Goal: Task Accomplishment & Management: Use online tool/utility

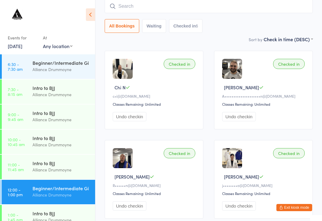
scroll to position [108, 0]
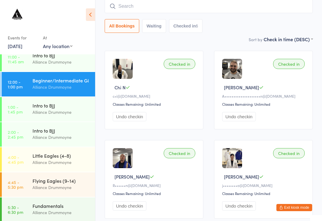
click at [56, 163] on div "Alliance Drummoyne" at bounding box center [62, 162] width 58 height 7
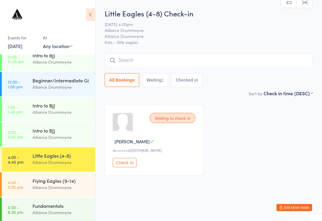
click at [69, 180] on div "Flying Eagles (9-14)" at bounding box center [62, 180] width 58 height 7
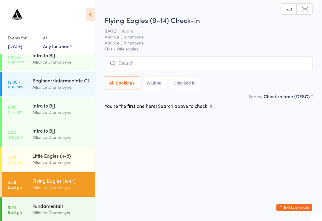
click at [63, 156] on div "Little Eagles (4-8)" at bounding box center [62, 155] width 58 height 7
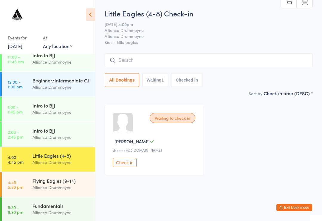
click at [47, 82] on div "Beginner/Intermediate Gi" at bounding box center [62, 80] width 58 height 7
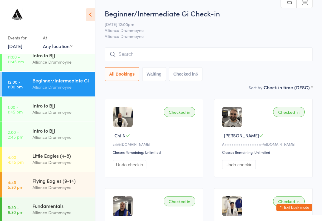
click at [44, 156] on div "Little Eagles (4-8)" at bounding box center [62, 155] width 58 height 7
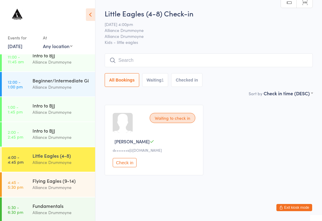
click at [117, 62] on input "search" at bounding box center [209, 60] width 208 height 14
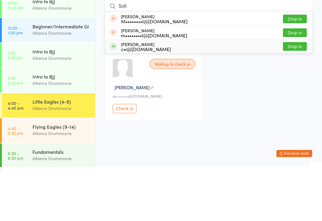
type input "Sofi"
click at [118, 96] on div "[PERSON_NAME] c•i@[DOMAIN_NAME]" at bounding box center [140, 101] width 61 height 10
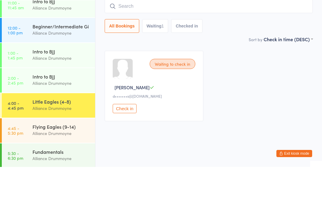
scroll to position [3, 0]
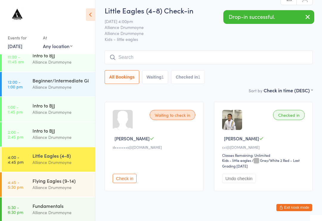
click at [128, 59] on input "search" at bounding box center [209, 57] width 208 height 14
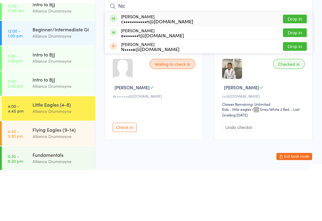
type input "Nic"
click at [145, 70] on div "c•••••••••••n@[DOMAIN_NAME]" at bounding box center [157, 72] width 72 height 5
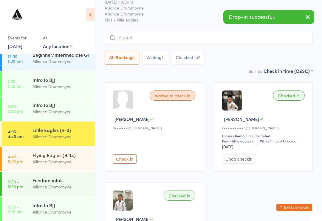
scroll to position [157, 0]
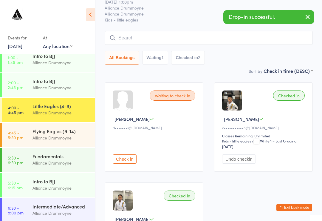
click at [29, 129] on link "4:45 - 5:30 pm Flying Eagles (9-14) Alliance Drummoyne" at bounding box center [48, 135] width 93 height 24
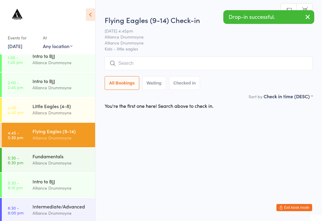
click at [136, 65] on input "search" at bounding box center [209, 63] width 208 height 14
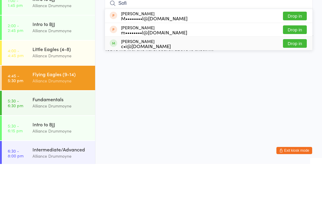
type input "Sofi"
click at [118, 94] on div "[PERSON_NAME] c•i@[DOMAIN_NAME] Drop in" at bounding box center [209, 100] width 208 height 13
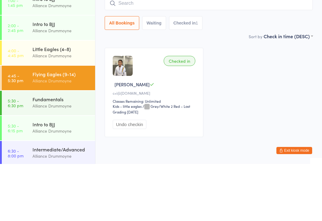
click at [24, 98] on link "4:00 - 4:45 pm Little Eagles (4-8) Alliance Drummoyne" at bounding box center [48, 110] width 93 height 24
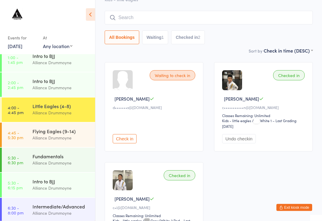
scroll to position [22, 0]
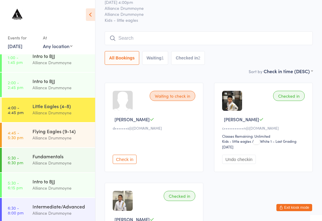
click at [223, 35] on input "search" at bounding box center [209, 38] width 208 height 14
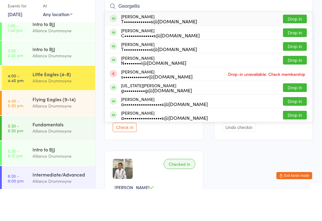
type input "Georgellis"
click at [298, 47] on button "Drop in" at bounding box center [295, 51] width 24 height 9
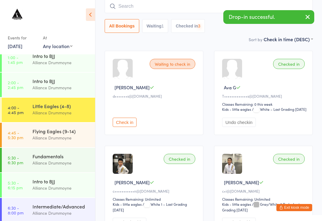
click at [197, 4] on input "search" at bounding box center [209, 6] width 208 height 14
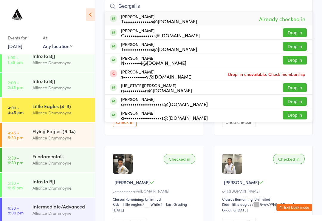
type input "Georgellis"
click at [296, 46] on button "Drop in" at bounding box center [295, 46] width 24 height 9
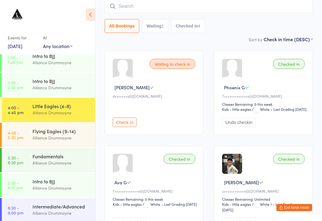
click at [197, 7] on input "search" at bounding box center [209, 6] width 208 height 14
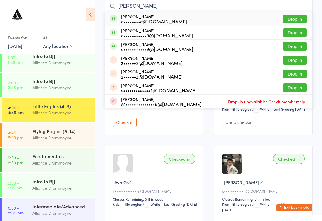
type input "[PERSON_NAME]"
click at [299, 34] on button "Drop in" at bounding box center [295, 32] width 24 height 9
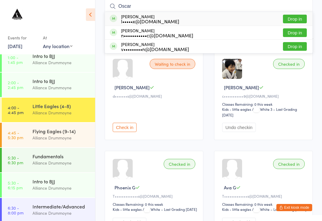
type input "Oscar"
click at [295, 48] on button "Drop in" at bounding box center [295, 46] width 24 height 9
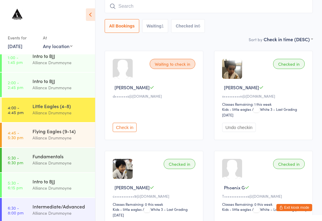
type input "R"
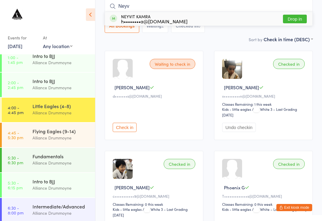
type input "Neyv"
click at [295, 19] on button "Drop in" at bounding box center [295, 19] width 24 height 9
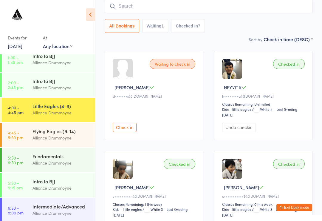
click at [163, 12] on input "search" at bounding box center [209, 6] width 208 height 14
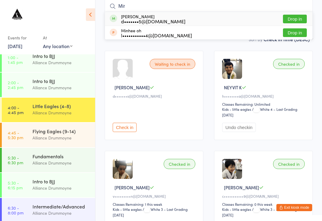
type input "Mir"
click at [293, 21] on button "Drop in" at bounding box center [295, 19] width 24 height 9
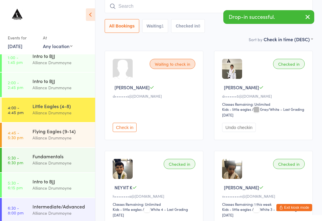
click at [159, 13] on input "search" at bounding box center [209, 6] width 208 height 14
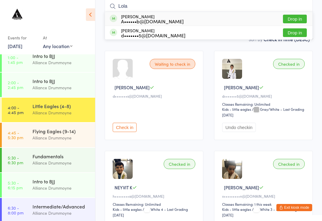
type input "Lola"
click at [295, 33] on button "Drop in" at bounding box center [295, 32] width 24 height 9
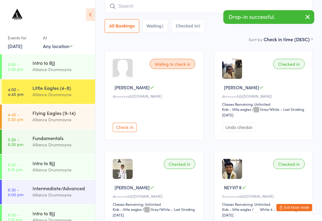
scroll to position [175, 0]
click at [155, 42] on div "Sort by Check in time (DESC) First name (ASC) First name (DESC) Last name (ASC)…" at bounding box center [209, 39] width 208 height 7
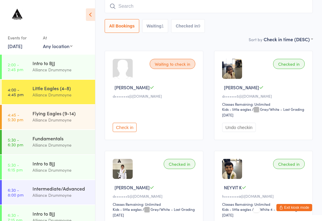
click at [56, 116] on div "Flying Eagles (9-14)" at bounding box center [62, 113] width 58 height 7
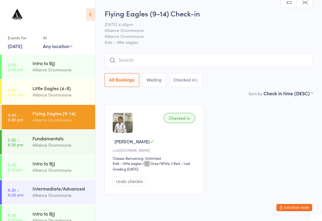
click at [138, 62] on input "search" at bounding box center [209, 60] width 208 height 14
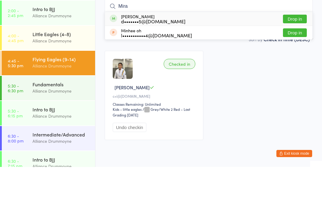
type input "Mira"
click at [291, 69] on button "Drop in" at bounding box center [295, 73] width 24 height 9
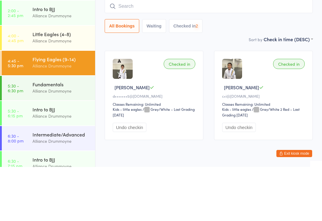
click at [268, 105] on div "Checked in [GEOGRAPHIC_DATA] N c•i@[DOMAIN_NAME] Classes Remaining: Unlimited K…" at bounding box center [263, 149] width 99 height 89
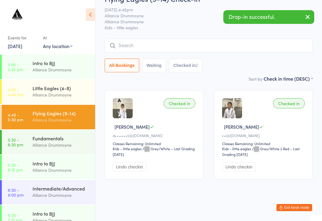
click at [71, 93] on div "Alliance Drummoyne" at bounding box center [62, 94] width 58 height 7
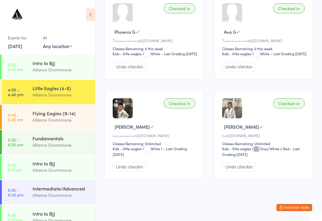
scroll to position [421, 0]
click at [241, 171] on button "Undo checkin" at bounding box center [239, 166] width 34 height 9
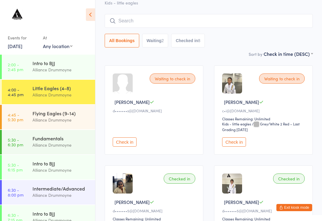
scroll to position [0, 0]
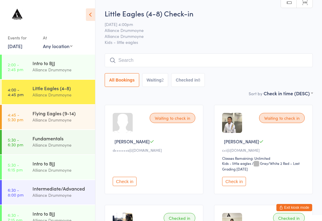
click at [190, 65] on input "search" at bounding box center [209, 60] width 208 height 14
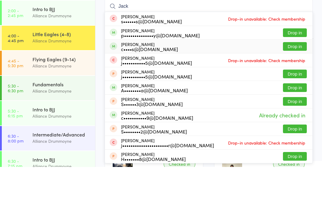
type input "Jack"
click at [154, 101] on div "c••••s@[DOMAIN_NAME]" at bounding box center [149, 103] width 57 height 5
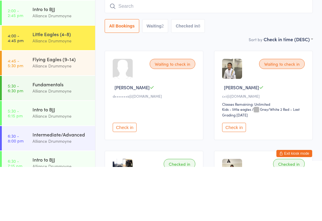
scroll to position [54, 0]
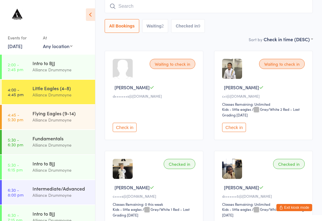
click at [127, 132] on button "Check in" at bounding box center [125, 127] width 24 height 9
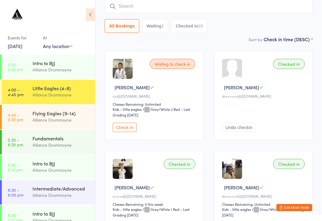
click at [163, 10] on input "search" at bounding box center [209, 6] width 208 height 14
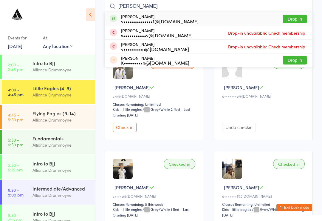
type input "[PERSON_NAME]"
click at [296, 18] on button "Drop in" at bounding box center [295, 19] width 24 height 9
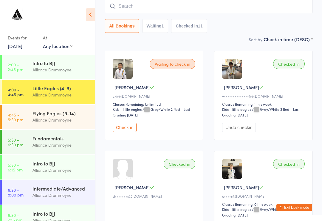
click at [189, 4] on input "search" at bounding box center [209, 6] width 208 height 14
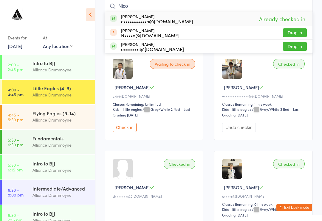
type input "Nico"
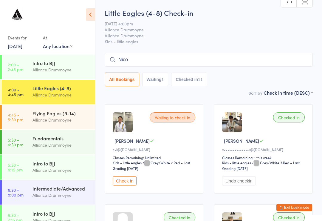
scroll to position [0, 0]
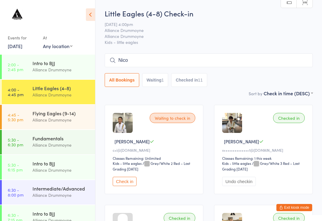
click at [127, 185] on button "Check in" at bounding box center [125, 181] width 24 height 9
click at [55, 116] on div "Flying Eagles (9-14)" at bounding box center [62, 113] width 58 height 7
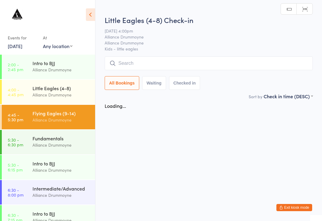
click at [143, 58] on input "search" at bounding box center [209, 63] width 208 height 14
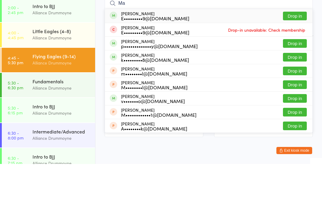
type input "M"
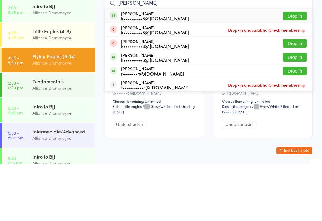
type input "[PERSON_NAME]"
click at [119, 68] on div "[PERSON_NAME] k•••••••••8@[DOMAIN_NAME]" at bounding box center [149, 73] width 79 height 10
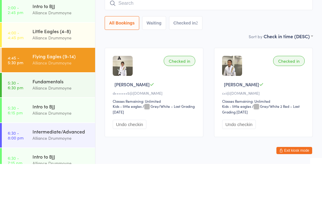
scroll to position [22, 0]
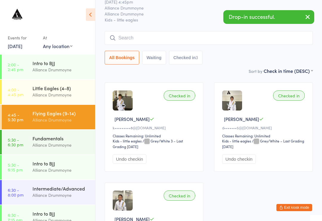
click at [132, 39] on input "search" at bounding box center [209, 38] width 208 height 14
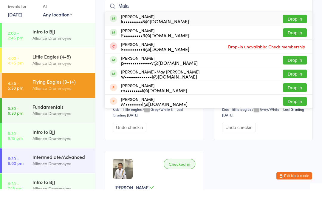
type input "Mala"
click at [120, 46] on div "[PERSON_NAME] k•••••••••8@[DOMAIN_NAME]" at bounding box center [149, 51] width 79 height 10
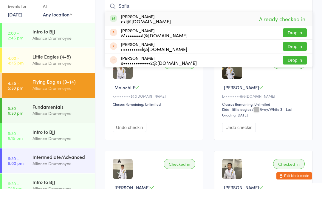
click at [207, 83] on div "Checked in Malachi F k•••••••••8@[DOMAIN_NAME] Classes Remaining: Unlimited Und…" at bounding box center [208, 177] width 219 height 200
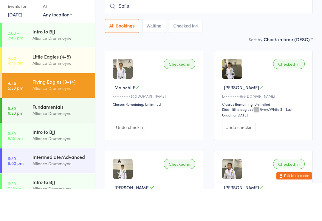
scroll to position [54, 0]
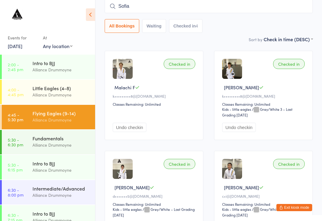
click at [248, 9] on input "Sofia" at bounding box center [209, 6] width 208 height 14
type input "S"
click at [205, 76] on div "Checked in Malachi F k•••••••••8@[DOMAIN_NAME] Classes Remaining: Unlimited Und…" at bounding box center [208, 145] width 219 height 200
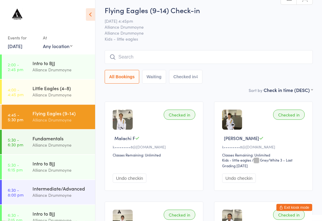
scroll to position [0, 0]
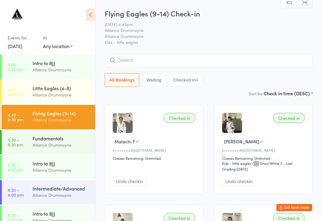
click at [166, 63] on input "search" at bounding box center [209, 60] width 208 height 14
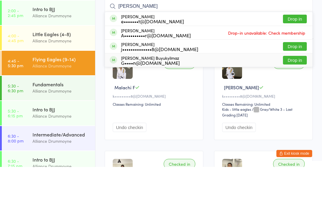
type input "[PERSON_NAME]"
click at [199, 107] on div "[PERSON_NAME] Buyukyilmaz G••••n@[DOMAIN_NAME] Drop in" at bounding box center [209, 113] width 208 height 13
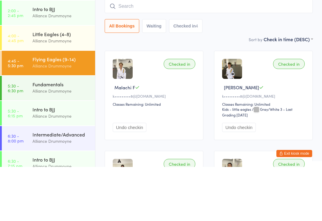
scroll to position [54, 0]
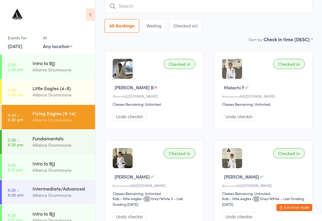
click at [179, 13] on input "search" at bounding box center [209, 6] width 208 height 14
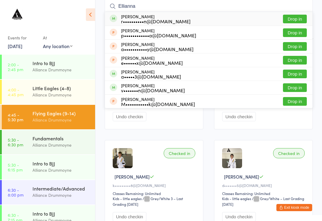
type input "Ellianna"
click at [299, 20] on button "Drop in" at bounding box center [295, 19] width 24 height 9
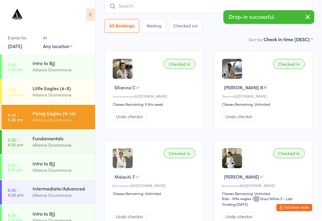
click at [121, 4] on input "search" at bounding box center [209, 6] width 208 height 14
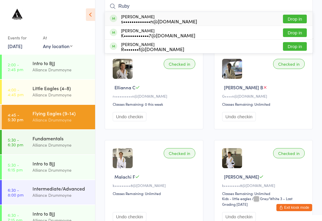
type input "Ruby"
click at [136, 35] on div "K••••••••••••7@[DOMAIN_NAME]" at bounding box center [158, 35] width 74 height 5
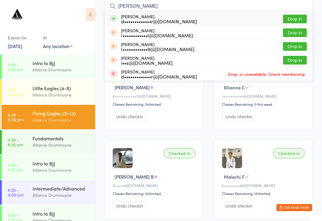
type input "[PERSON_NAME]"
click at [128, 19] on div "d•••••••••••••r@[DOMAIN_NAME]" at bounding box center [159, 21] width 76 height 5
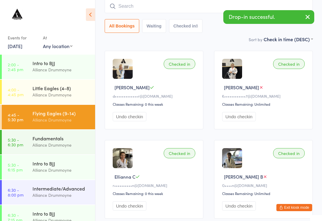
click at [149, 5] on input "search" at bounding box center [209, 6] width 208 height 14
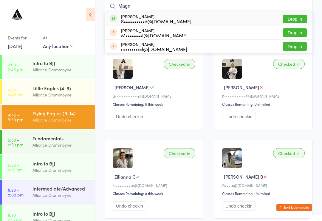
type input "Magn"
click at [183, 18] on div "[PERSON_NAME] S••••••••••e@[DOMAIN_NAME] Drop in" at bounding box center [209, 19] width 208 height 14
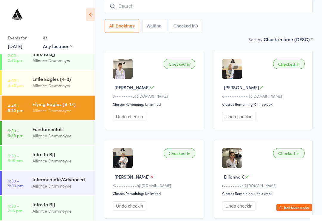
scroll to position [184, 0]
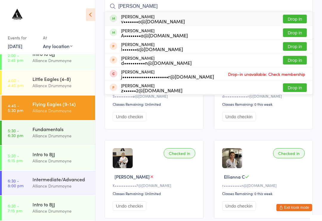
type input "[PERSON_NAME]"
click at [157, 26] on div "[PERSON_NAME] v•••••••o@[DOMAIN_NAME] Drop in" at bounding box center [209, 19] width 208 height 14
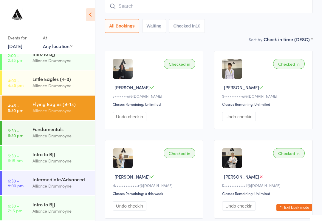
click at [65, 163] on div "Alliance Drummoyne" at bounding box center [62, 160] width 58 height 7
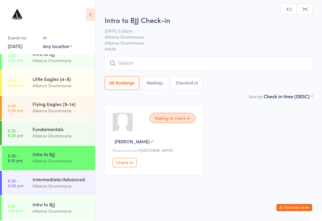
click at [73, 132] on div "Fundamentals" at bounding box center [62, 129] width 58 height 7
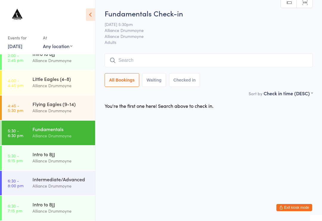
click at [149, 56] on input "search" at bounding box center [209, 60] width 208 height 14
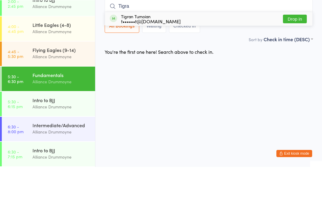
type input "Tigra"
click at [154, 68] on div "Tigran Tumoian t••••••t@[DOMAIN_NAME]" at bounding box center [151, 73] width 60 height 10
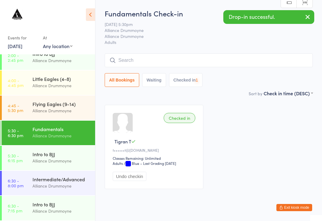
click at [64, 185] on div "Alliance Drummoyne" at bounding box center [62, 185] width 58 height 7
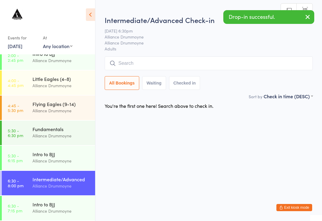
click at [65, 135] on div "Alliance Drummoyne" at bounding box center [62, 135] width 58 height 7
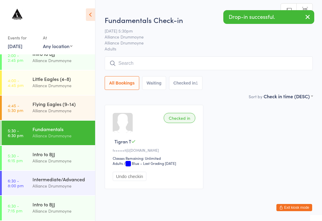
click at [66, 144] on div "Fundamentals Alliance Drummoyne" at bounding box center [64, 132] width 63 height 24
click at [70, 159] on div "Alliance Drummoyne" at bounding box center [62, 160] width 58 height 7
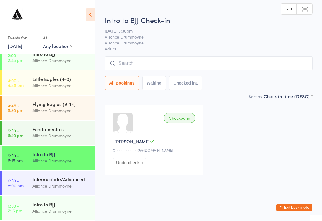
click at [69, 129] on div "Fundamentals" at bounding box center [62, 129] width 58 height 7
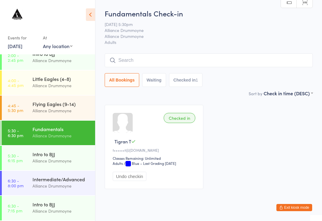
click at [157, 62] on input "search" at bounding box center [209, 60] width 208 height 14
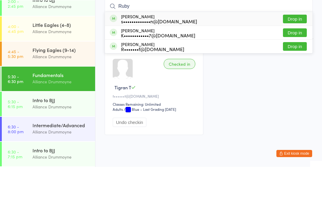
type input "Ruby"
click at [214, 66] on div "[PERSON_NAME] s•••••••••••••n@[DOMAIN_NAME] Drop in" at bounding box center [209, 73] width 208 height 14
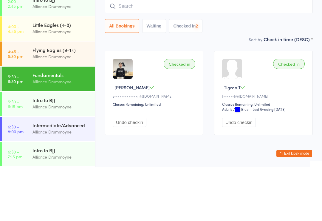
scroll to position [17, 0]
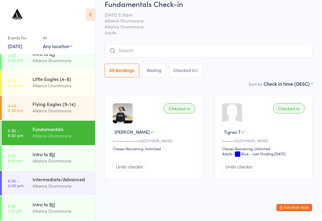
click at [155, 44] on input "search" at bounding box center [209, 51] width 208 height 14
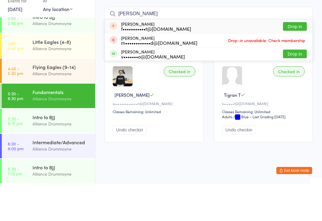
type input "[PERSON_NAME]"
click at [298, 86] on button "Drop in" at bounding box center [295, 90] width 24 height 9
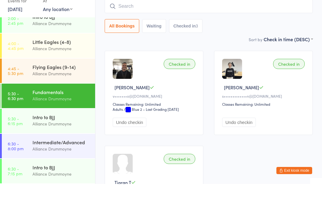
scroll to position [54, 0]
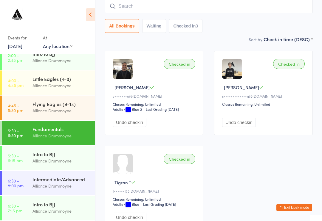
click at [245, 13] on input "search" at bounding box center [209, 6] width 208 height 14
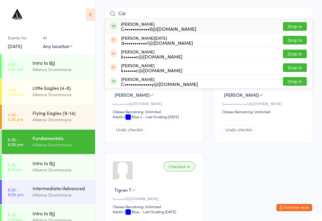
scroll to position [175, 0]
type input "Car"
click at [302, 83] on button "Drop in" at bounding box center [295, 81] width 24 height 9
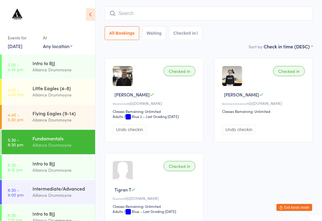
scroll to position [47, 0]
